Goal: Check status: Check status

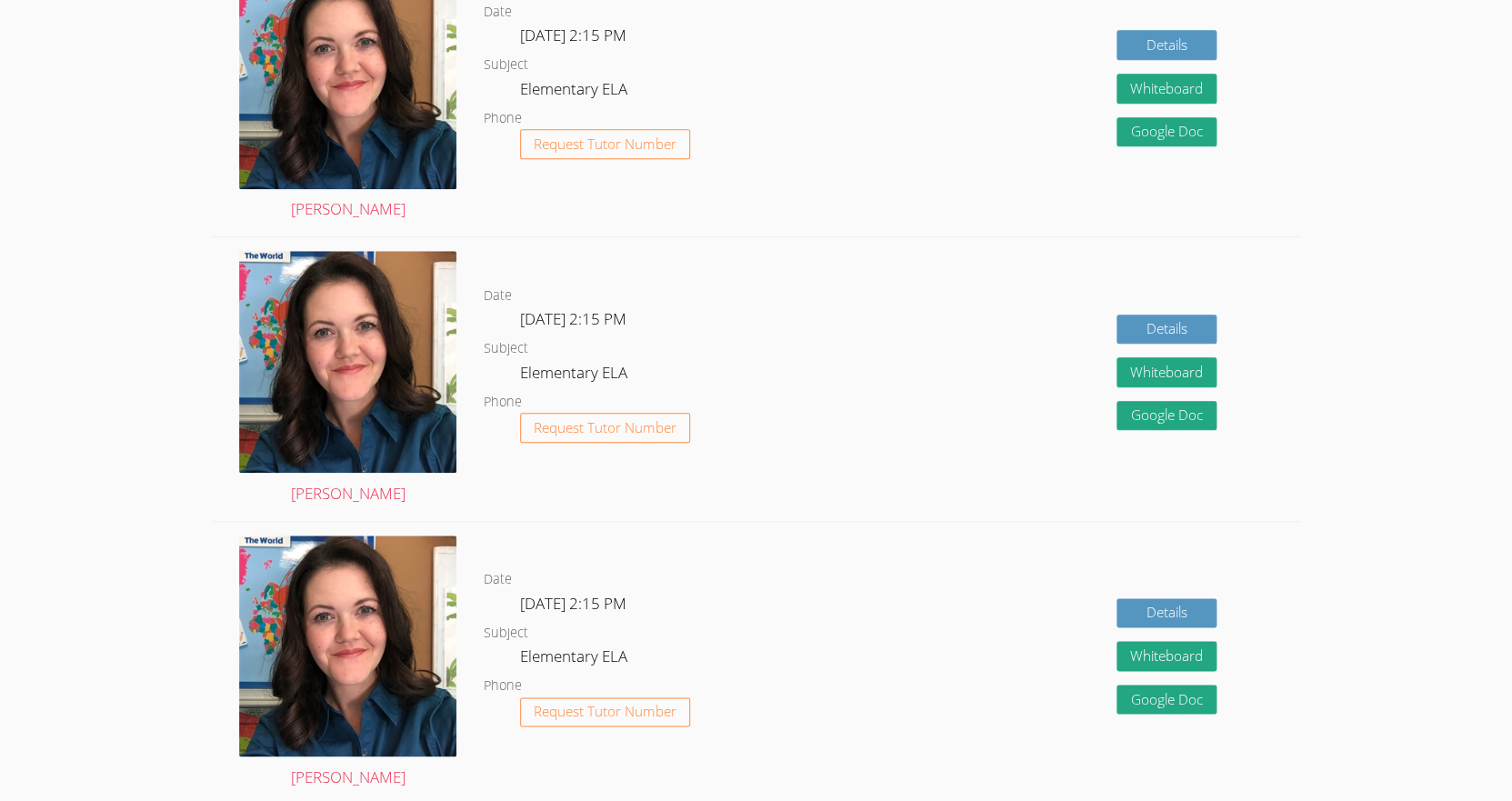
scroll to position [265, 0]
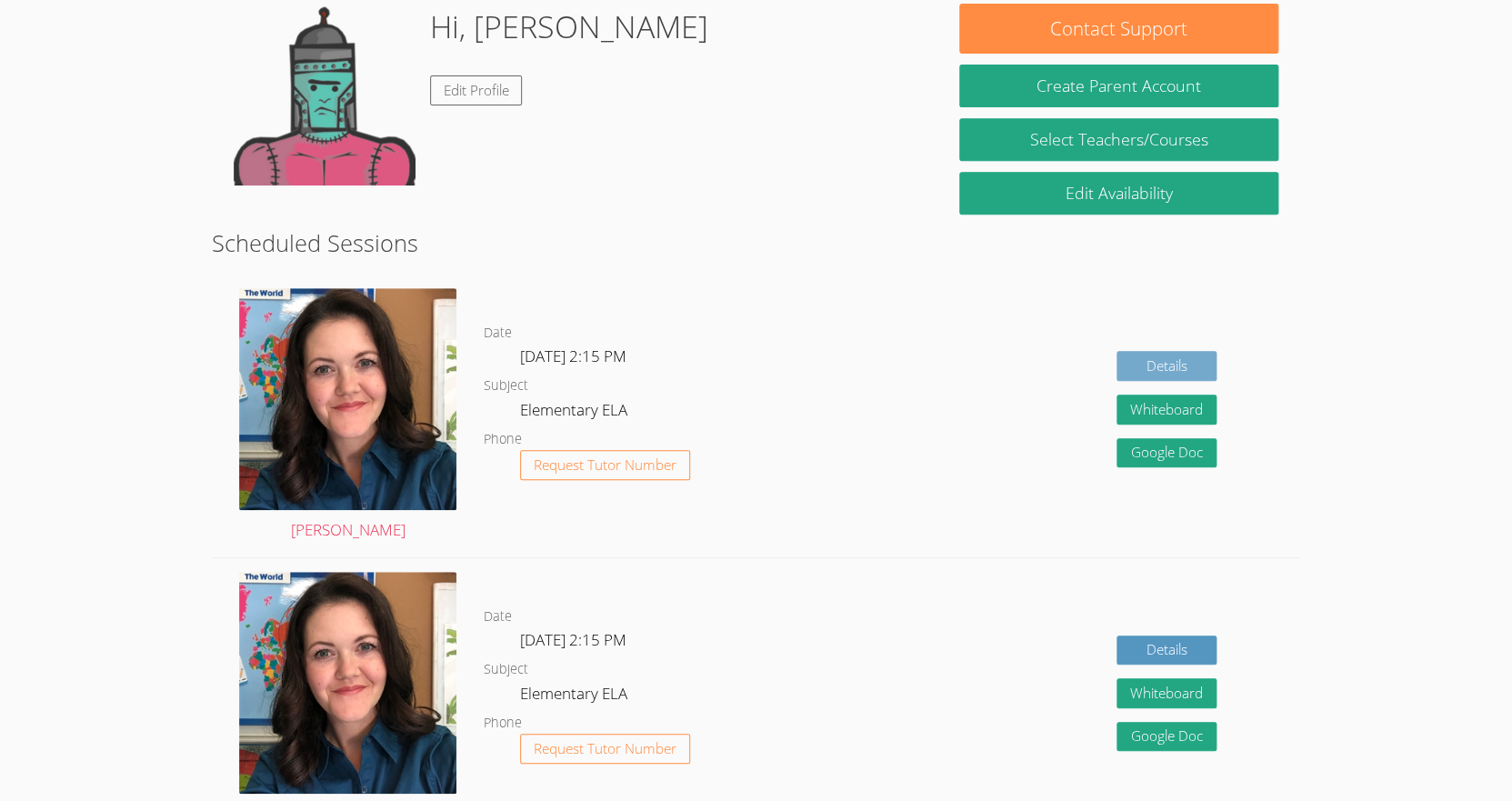
click at [1155, 365] on link "Details" at bounding box center [1166, 366] width 100 height 30
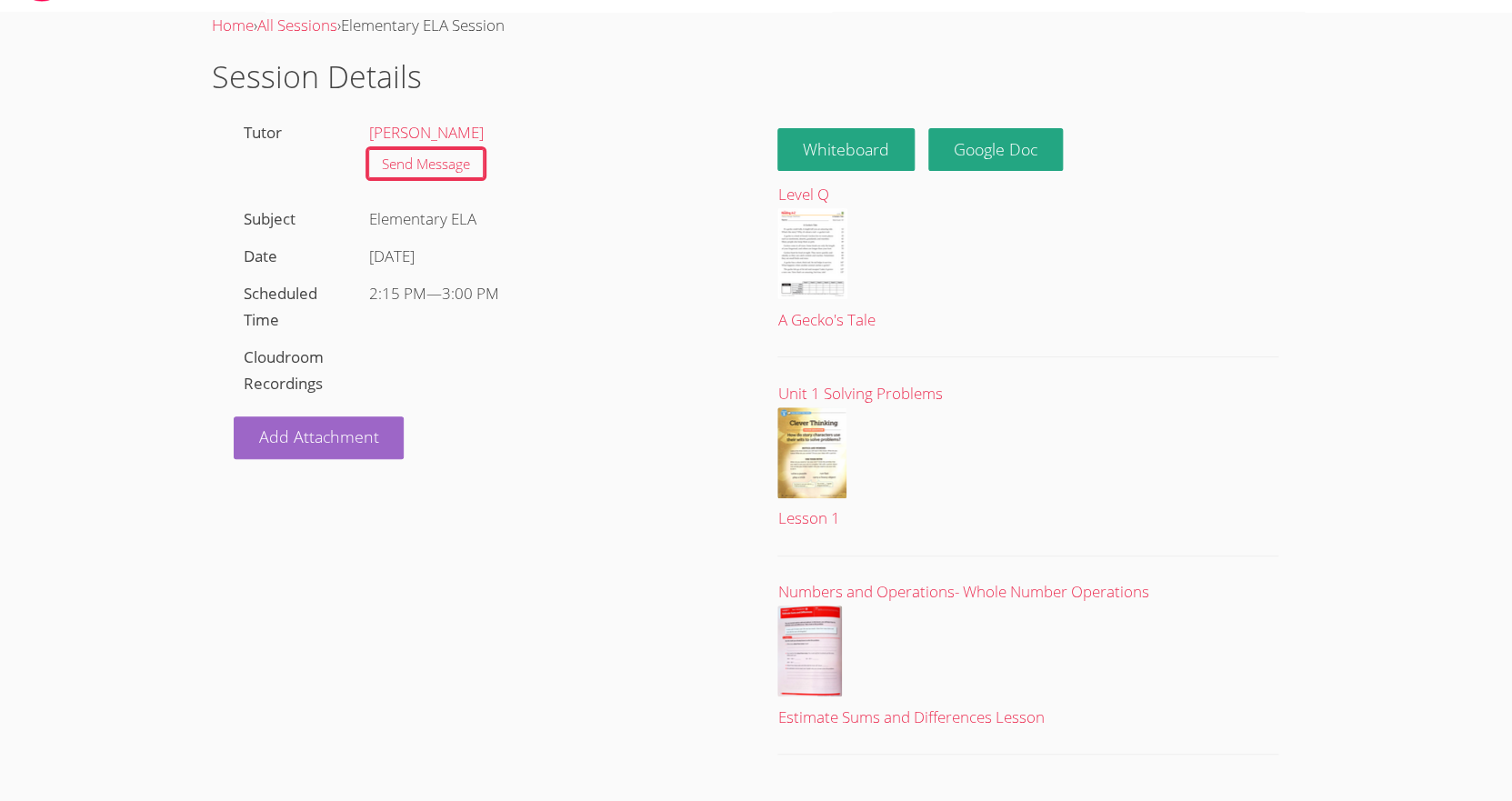
scroll to position [55, 0]
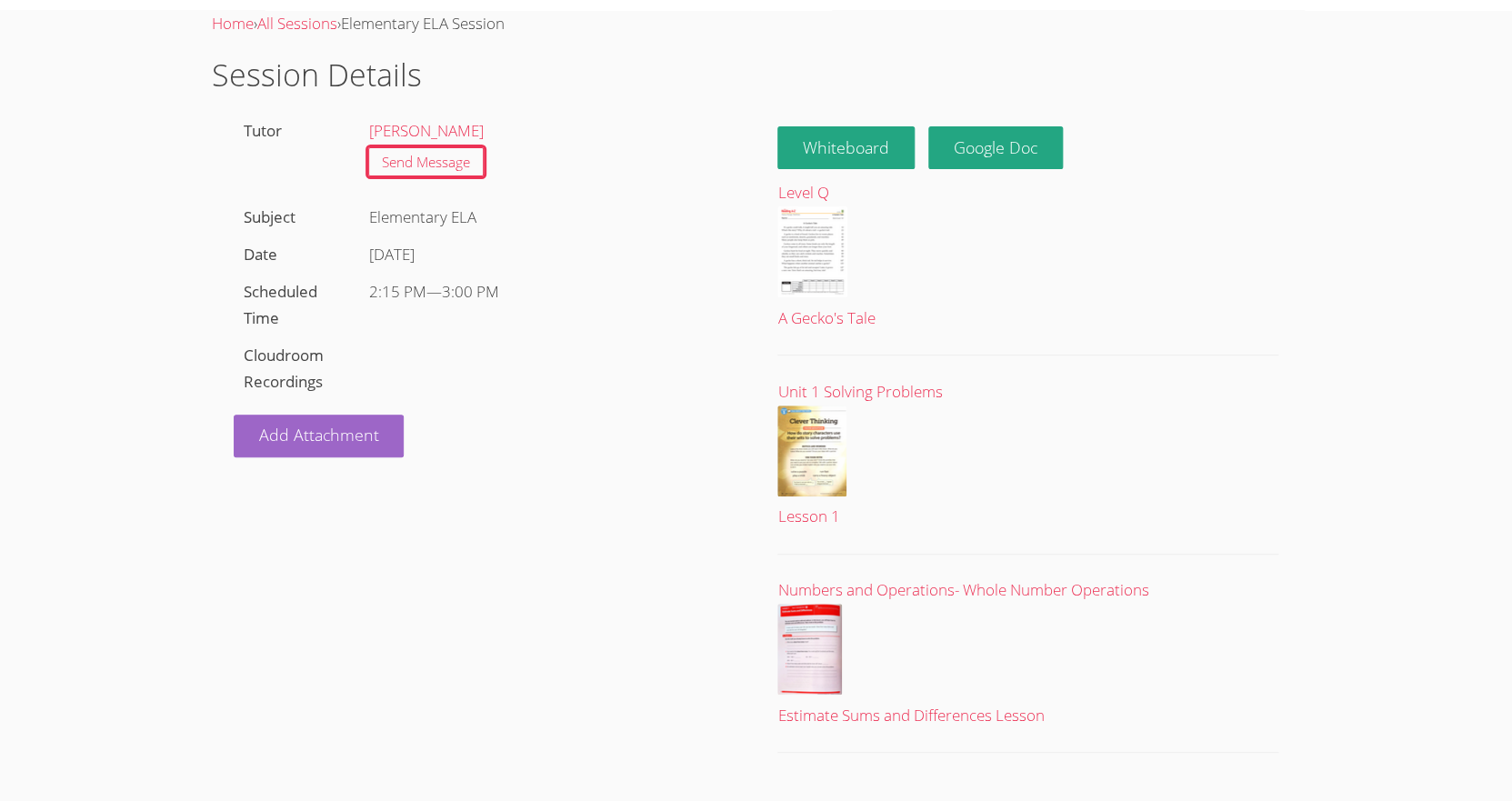
click at [264, 357] on label "Cloudroom Recordings" at bounding box center [284, 368] width 80 height 47
click at [264, 358] on label "Cloudroom Recordings" at bounding box center [284, 368] width 80 height 47
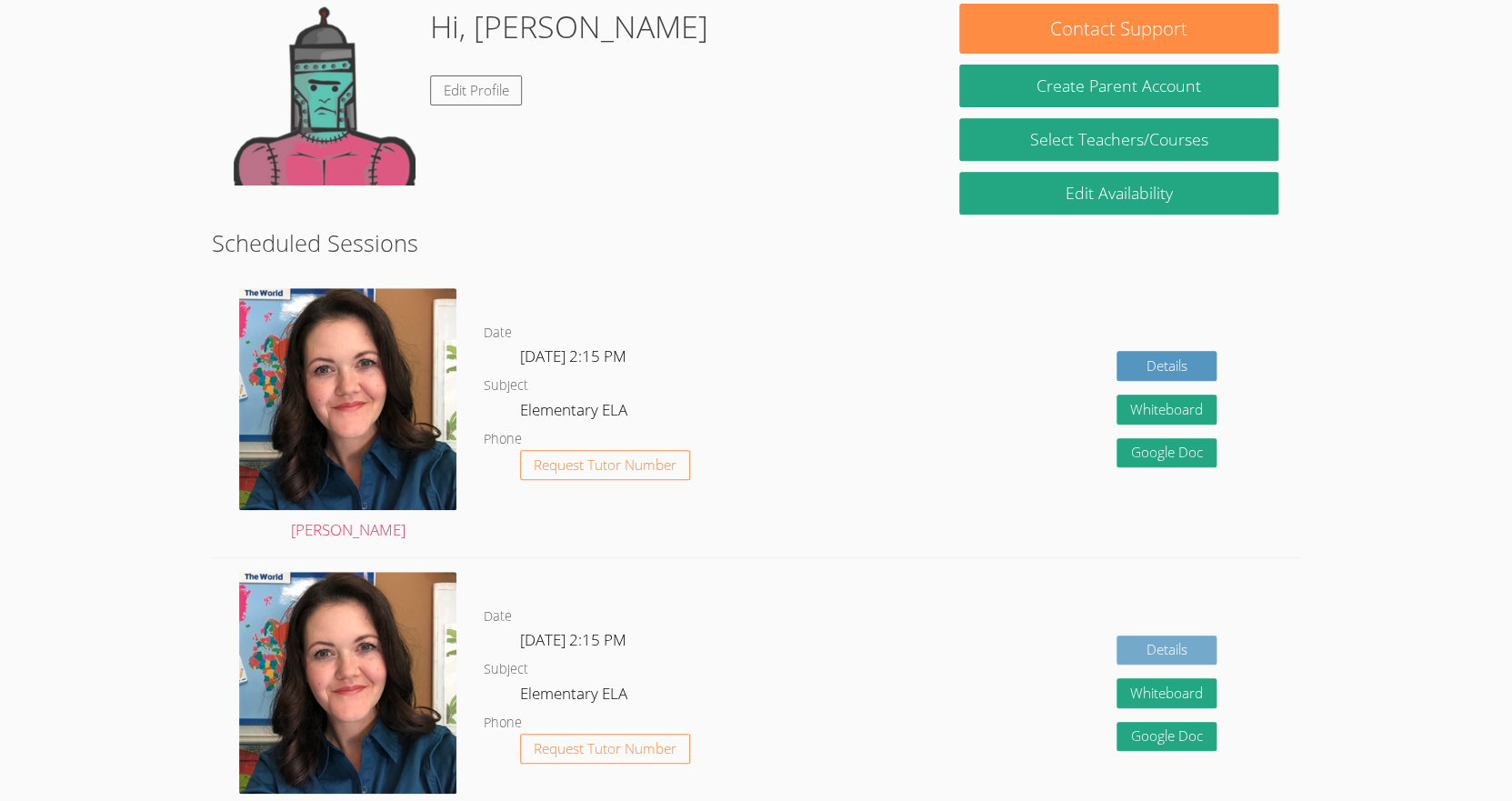
click at [1142, 645] on link "Details" at bounding box center [1166, 650] width 100 height 30
